Goal: Task Accomplishment & Management: Manage account settings

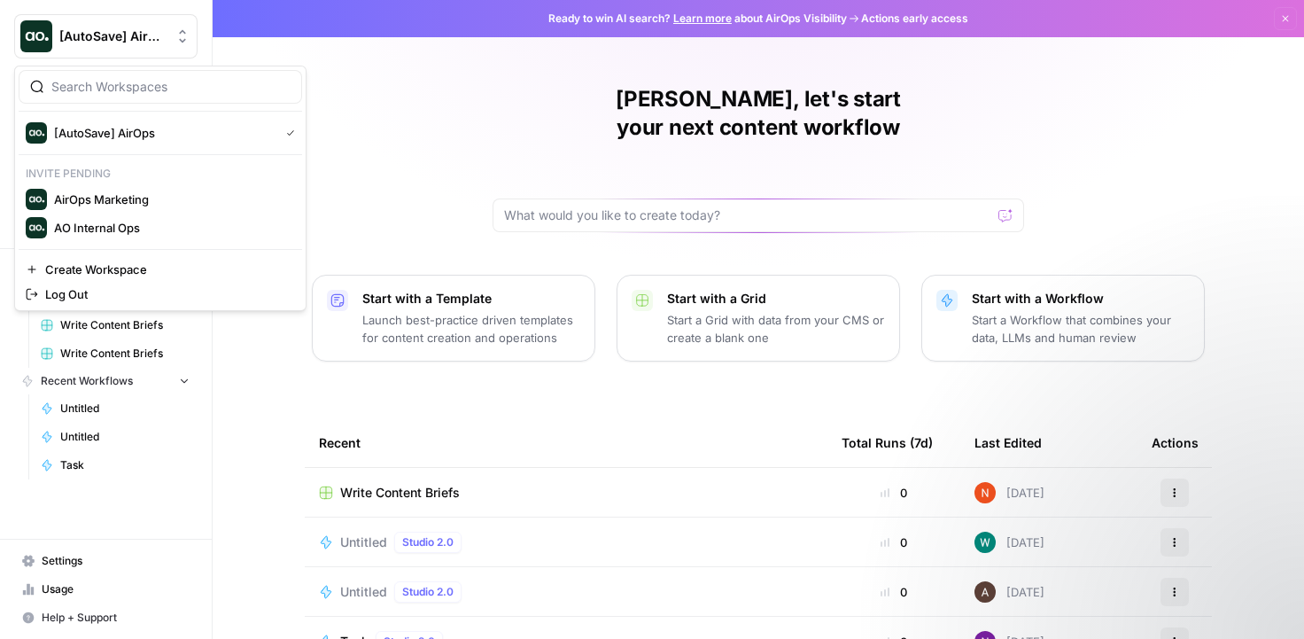
click at [153, 48] on AirOps"] "[AutoSave] AirOps" at bounding box center [105, 36] width 183 height 44
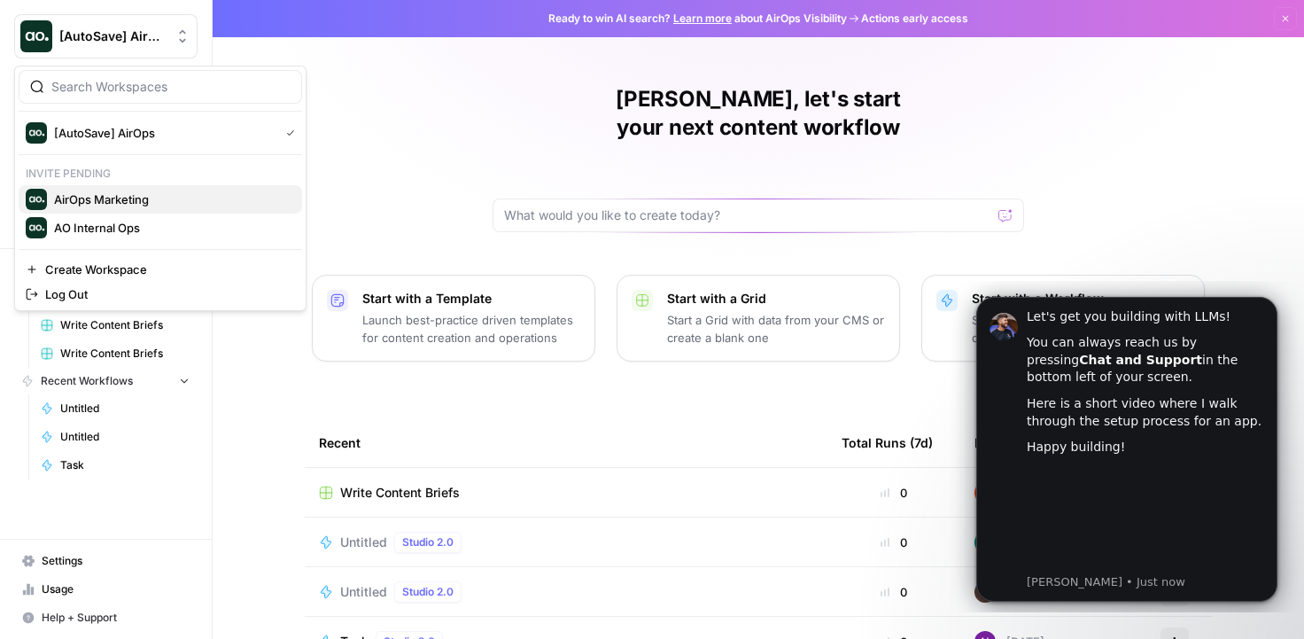
click at [152, 200] on span "AirOps Marketing" at bounding box center [171, 200] width 234 height 18
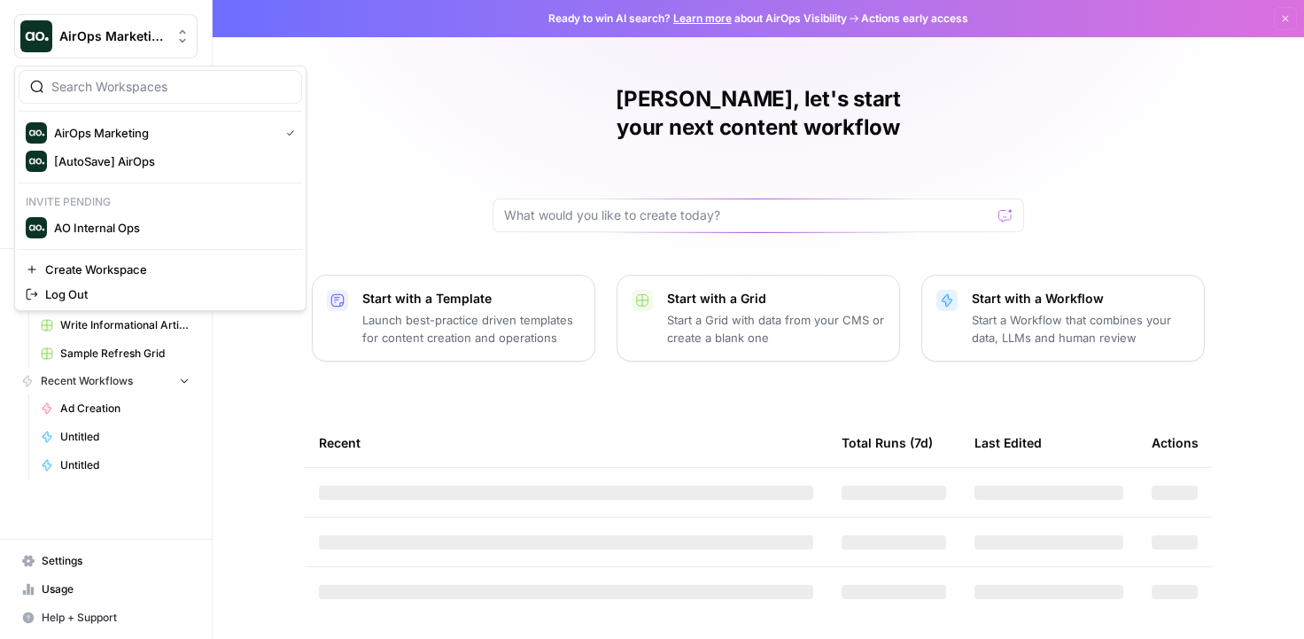
click at [133, 31] on span "AirOps Marketing" at bounding box center [112, 36] width 107 height 18
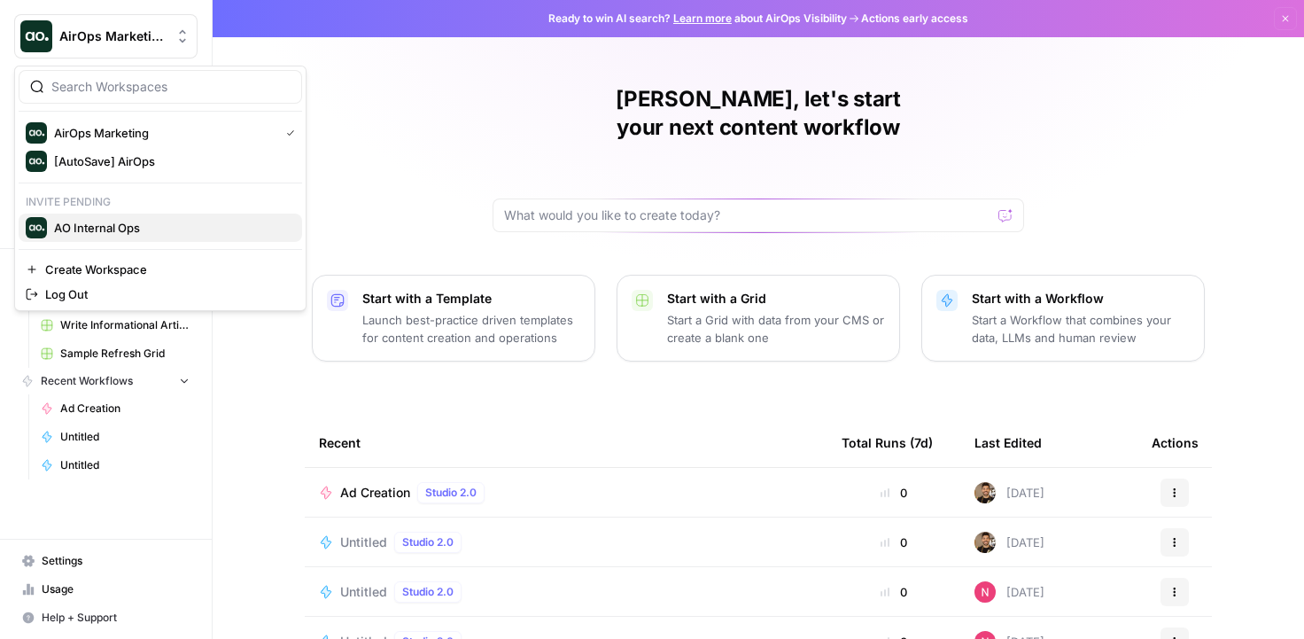
click at [111, 235] on span "AO Internal Ops" at bounding box center [171, 228] width 234 height 18
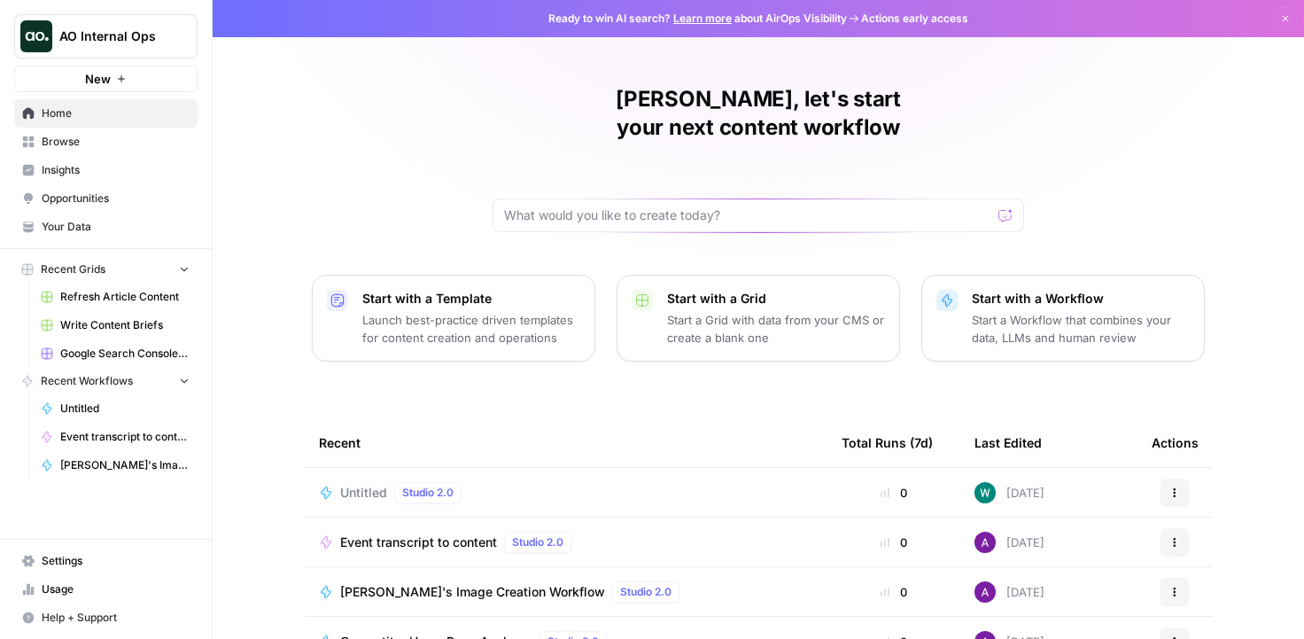
click at [140, 85] on button "New" at bounding box center [105, 79] width 183 height 27
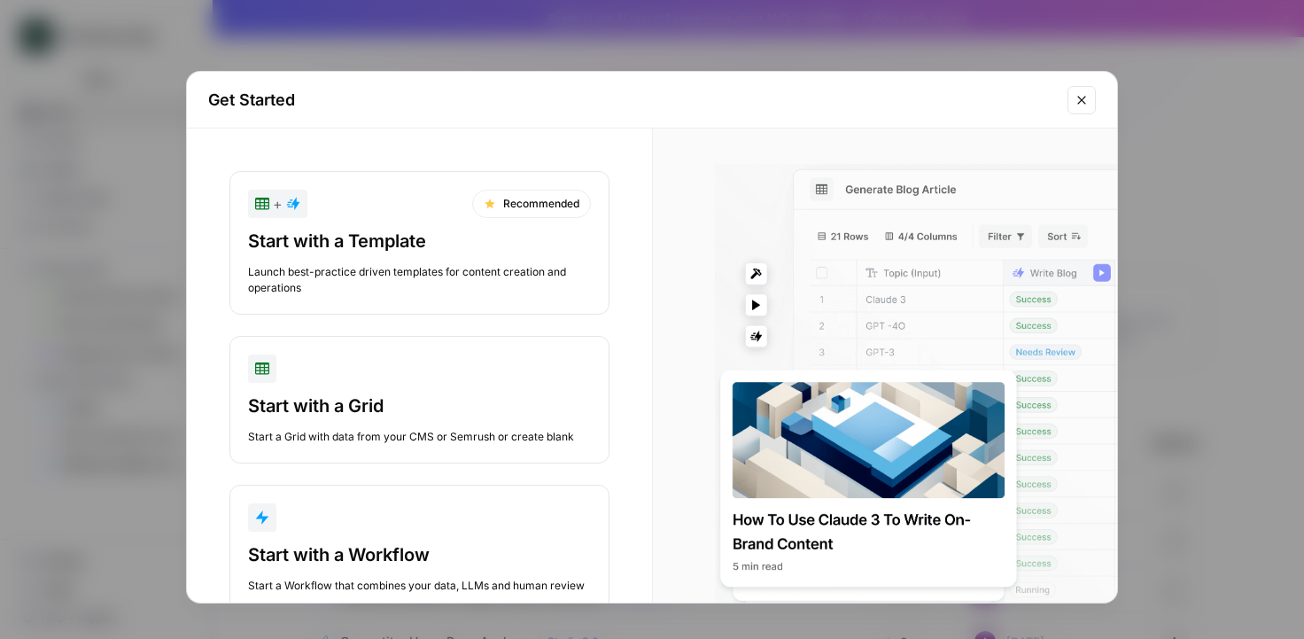
click at [1071, 98] on button "Close modal" at bounding box center [1082, 100] width 28 height 28
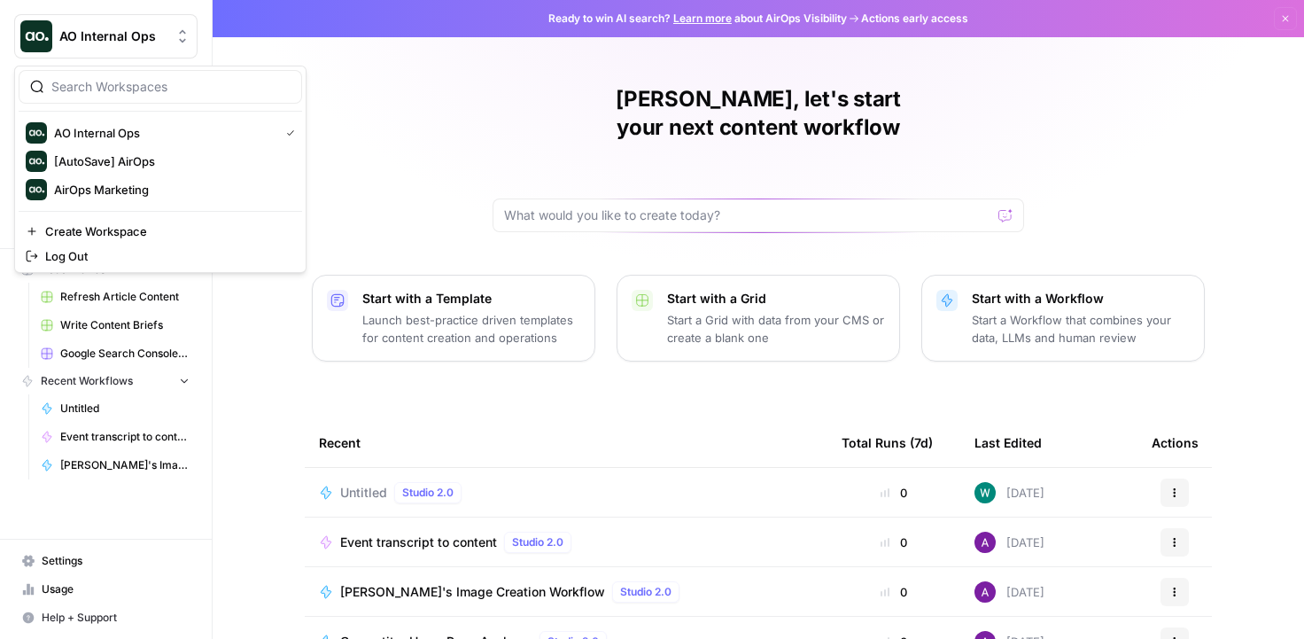
click at [139, 28] on span "AO Internal Ops" at bounding box center [112, 36] width 107 height 18
click at [115, 233] on span "Create Workspace" at bounding box center [166, 231] width 243 height 18
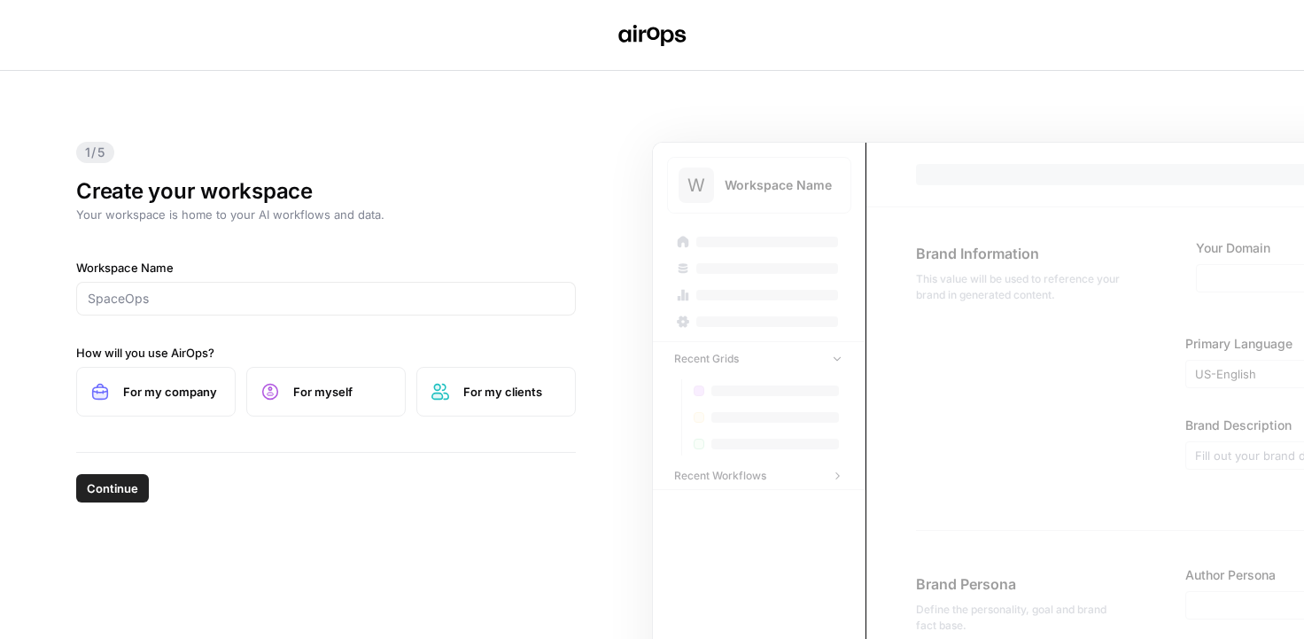
click at [289, 308] on div at bounding box center [326, 299] width 500 height 34
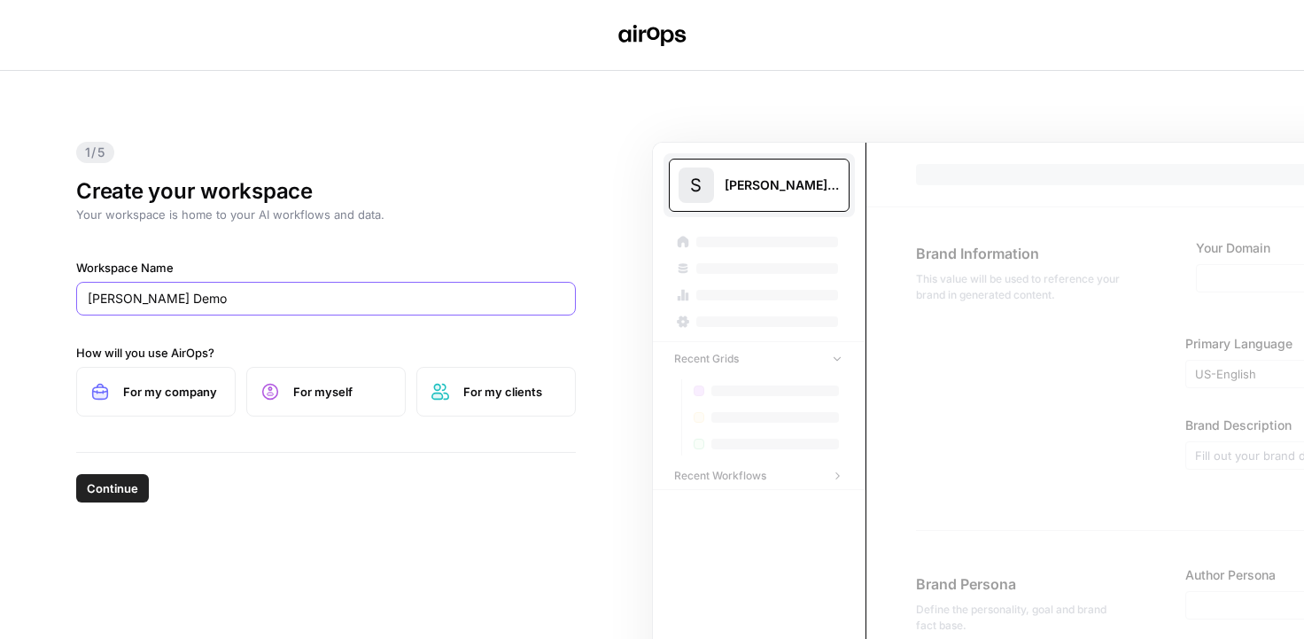
type input "Shanil Demo"
click at [167, 395] on span "For my company" at bounding box center [171, 392] width 97 height 18
click at [113, 479] on span "Continue" at bounding box center [112, 488] width 51 height 18
